Goal: Information Seeking & Learning: Find specific page/section

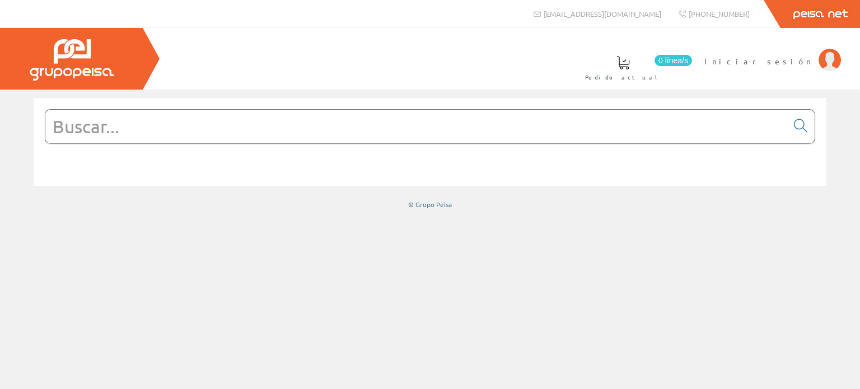
click at [260, 127] on input "text" at bounding box center [416, 127] width 742 height 34
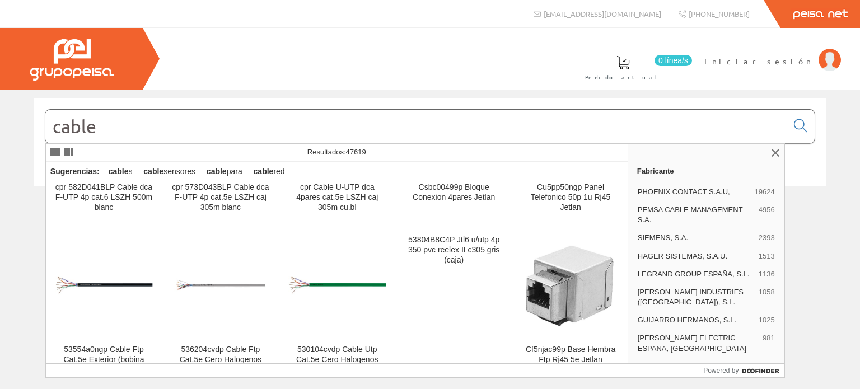
scroll to position [1120, 0]
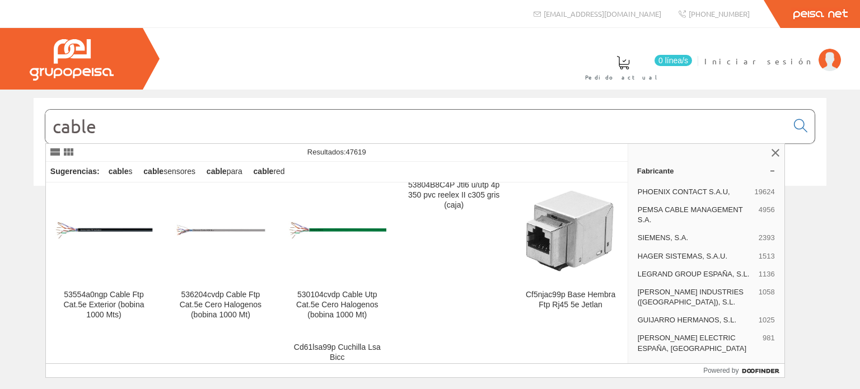
click at [161, 134] on input "cable" at bounding box center [416, 127] width 742 height 34
type input "cable"
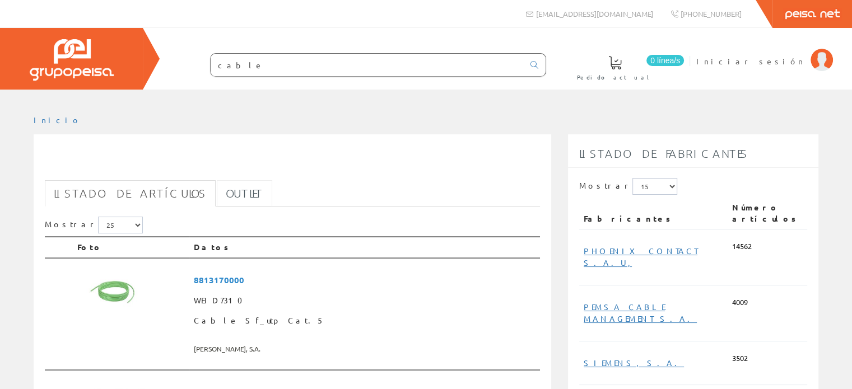
click at [217, 192] on link "Outlet" at bounding box center [244, 193] width 55 height 26
click at [217, 190] on link "Outlet" at bounding box center [244, 193] width 55 height 26
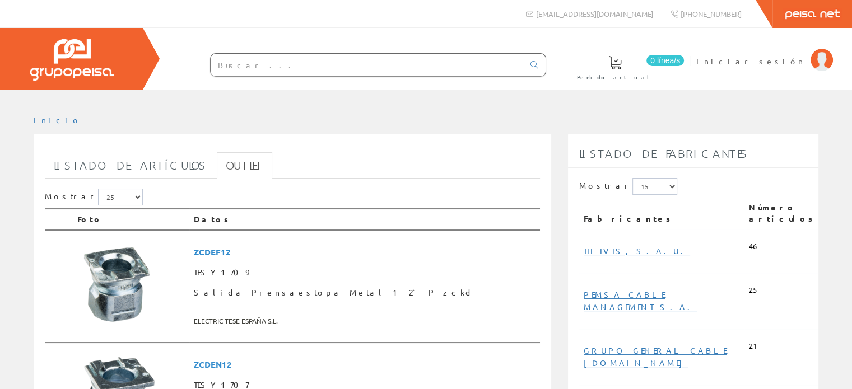
click at [336, 62] on input "text" at bounding box center [367, 65] width 313 height 22
type input "cable"
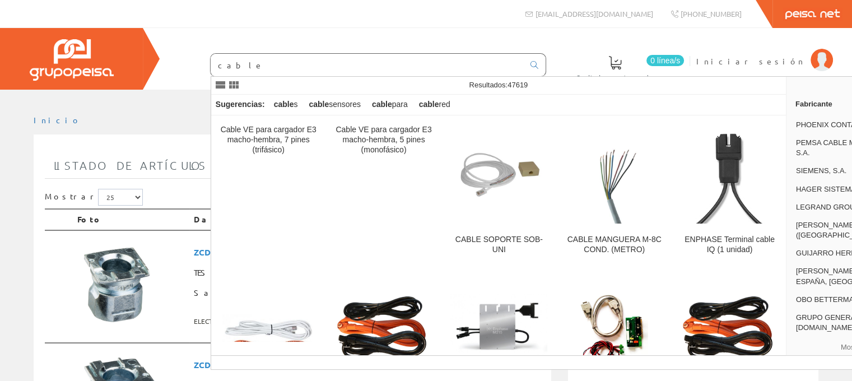
click at [791, 11] on link "Peisa Net" at bounding box center [812, 14] width 80 height 28
